Goal: Transaction & Acquisition: Purchase product/service

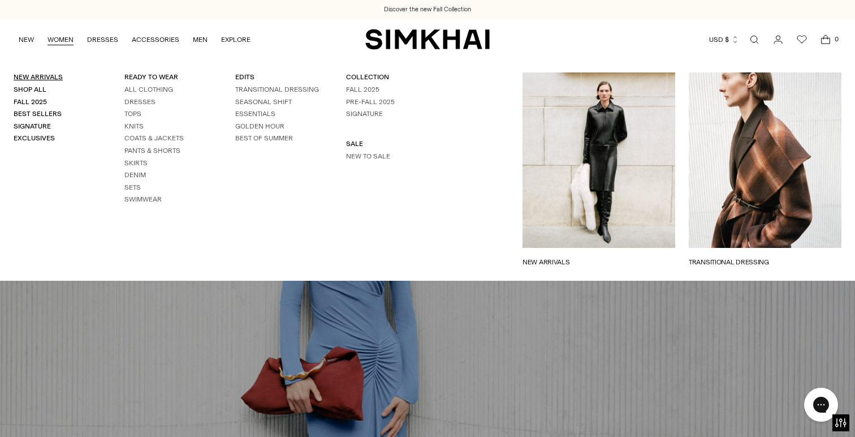
click at [51, 76] on link "New Arrivals" at bounding box center [38, 77] width 49 height 8
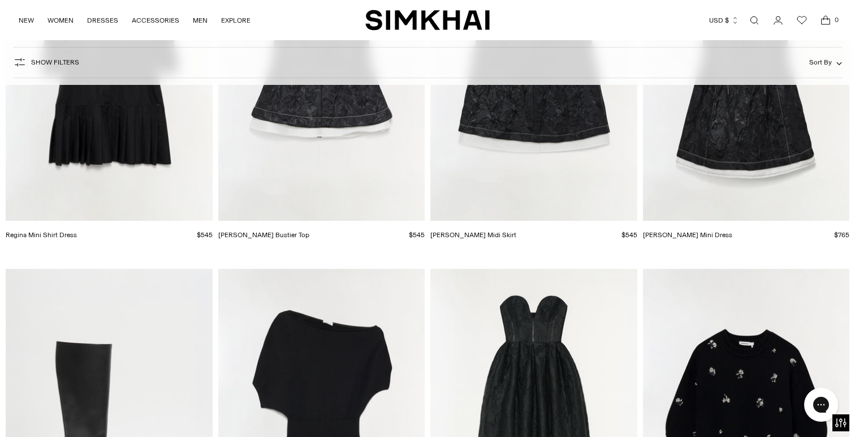
scroll to position [5515, 0]
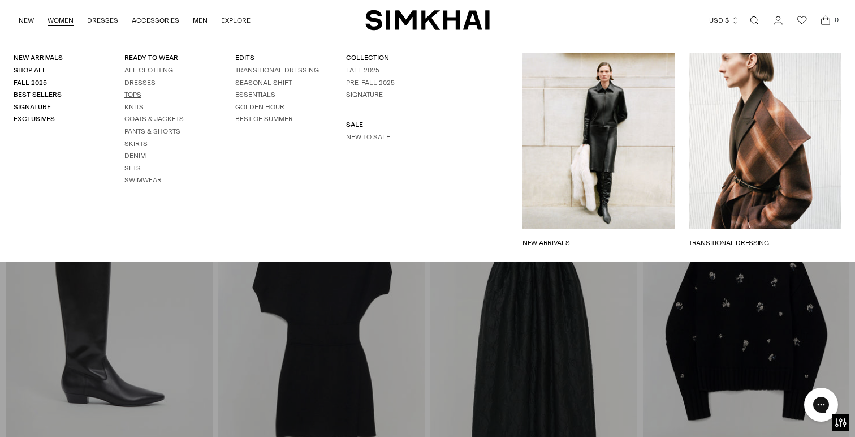
click at [135, 96] on link "Tops" at bounding box center [132, 94] width 17 height 8
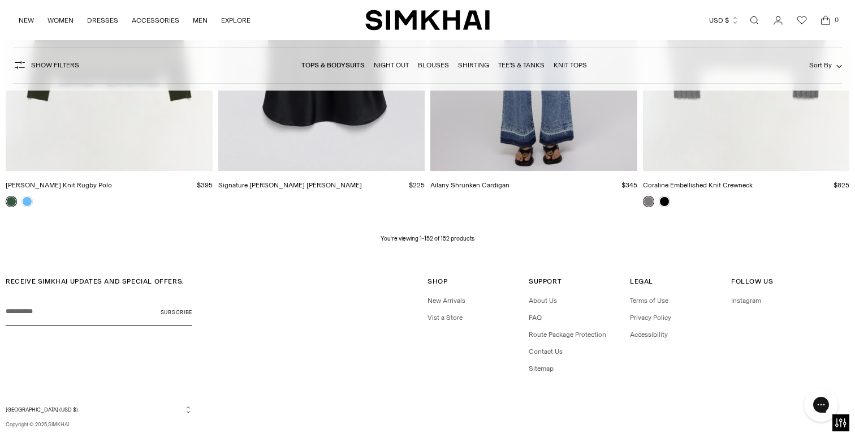
scroll to position [13910, 0]
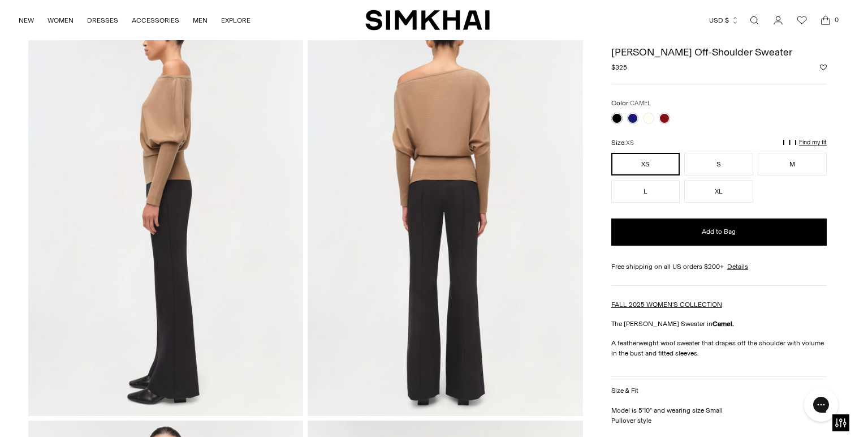
scroll to position [487, 0]
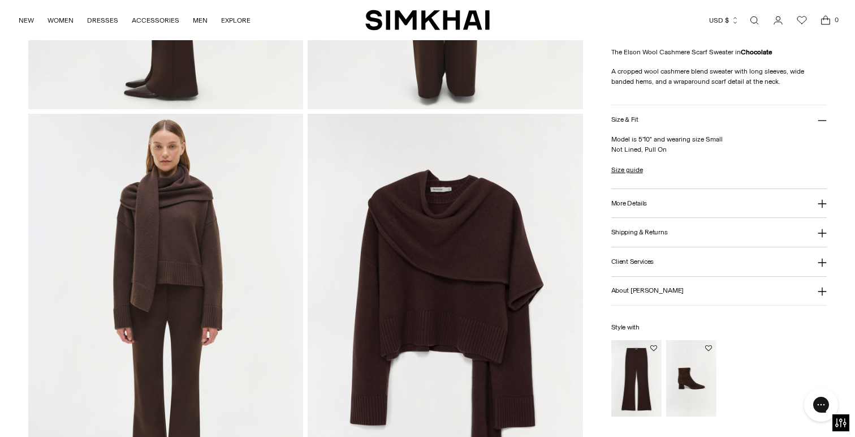
scroll to position [886, 0]
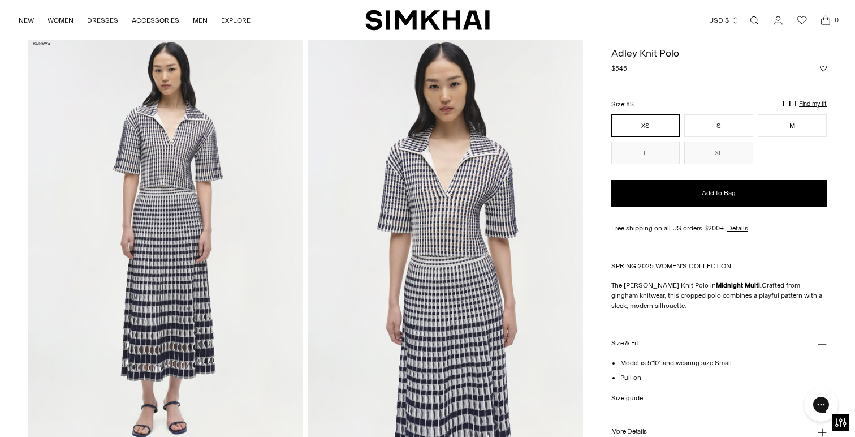
scroll to position [49, 0]
